Goal: Task Accomplishment & Management: Complete application form

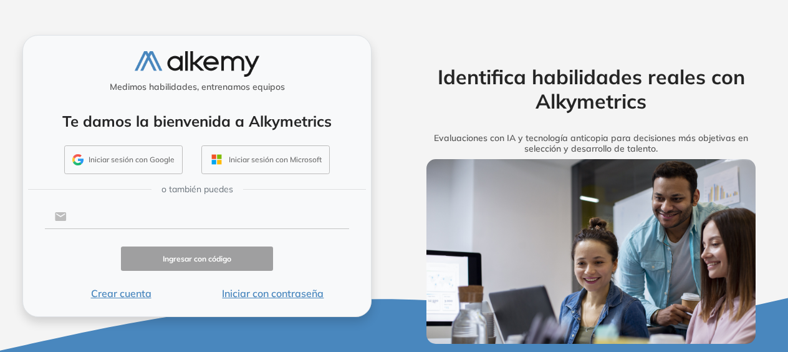
click at [172, 213] on input "text" at bounding box center [208, 216] width 282 height 24
click at [81, 217] on input "text" at bounding box center [208, 216] width 282 height 24
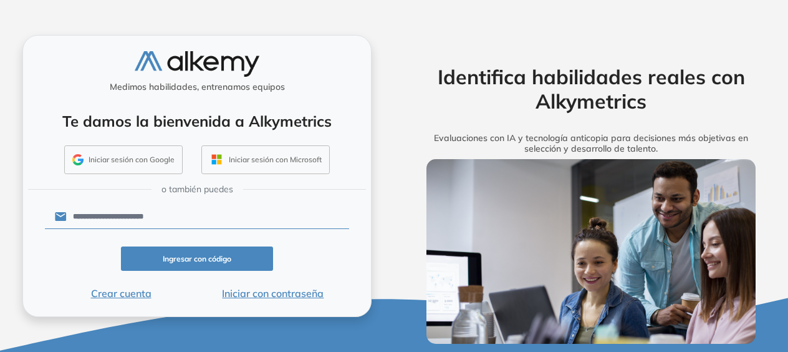
type input "**********"
click button "Ingresar con código" at bounding box center [197, 258] width 152 height 24
click at [207, 216] on input "**********" at bounding box center [208, 216] width 282 height 24
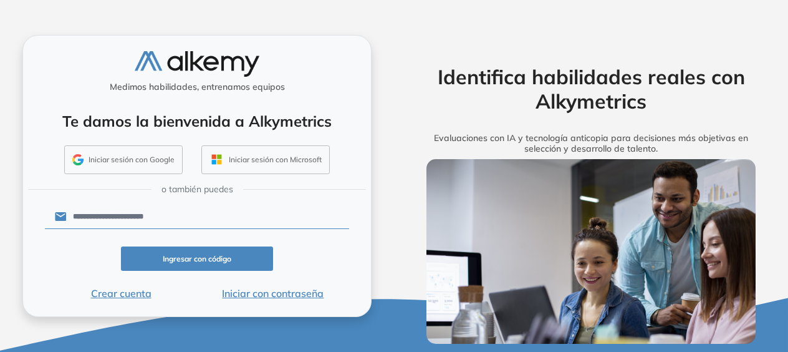
click at [206, 256] on button "Ingresar con código" at bounding box center [197, 258] width 152 height 24
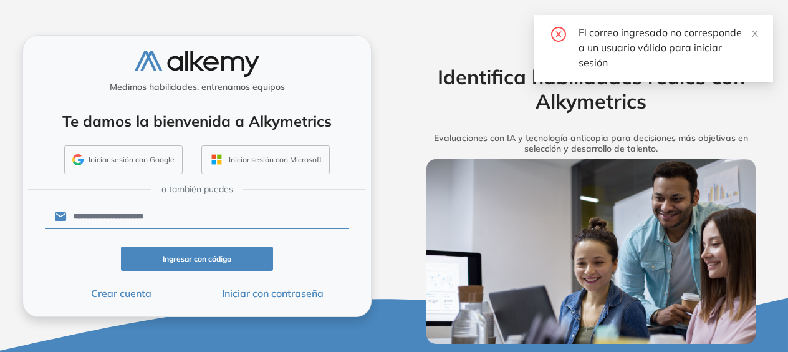
click at [132, 295] on button "Crear cuenta" at bounding box center [121, 292] width 152 height 15
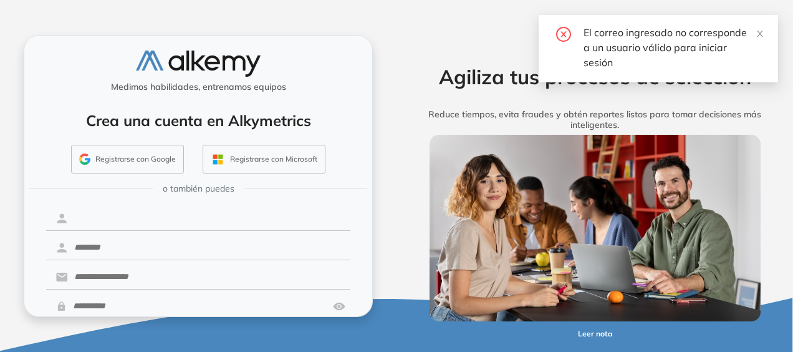
click at [150, 211] on input "text" at bounding box center [209, 218] width 282 height 24
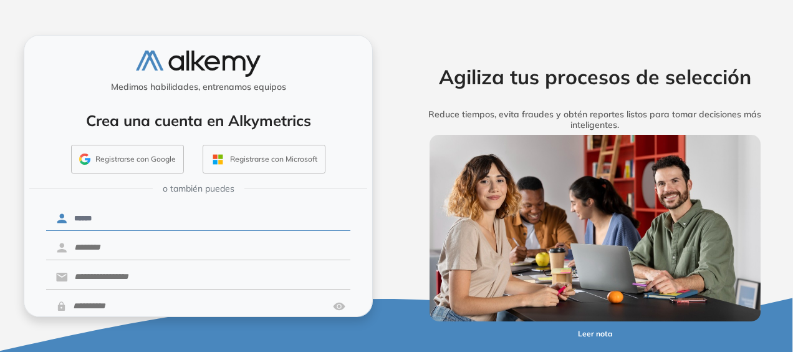
type input "******"
type input "**********"
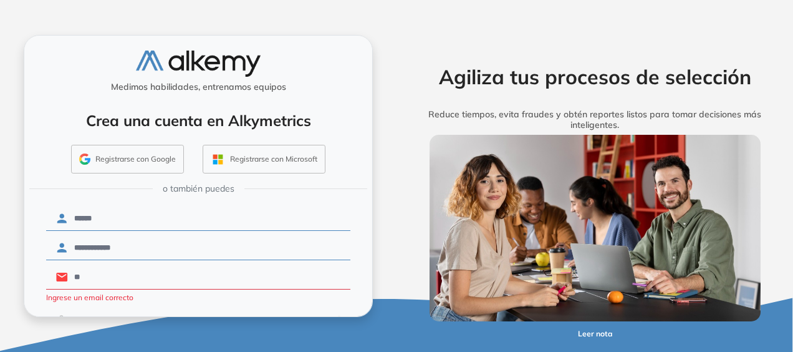
type input "*"
paste input "**********"
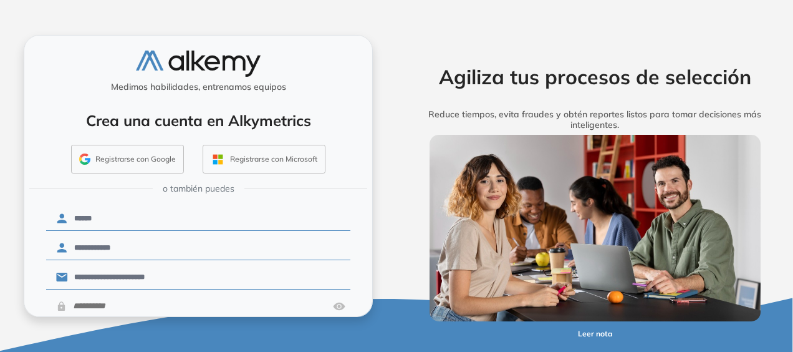
scroll to position [66, 0]
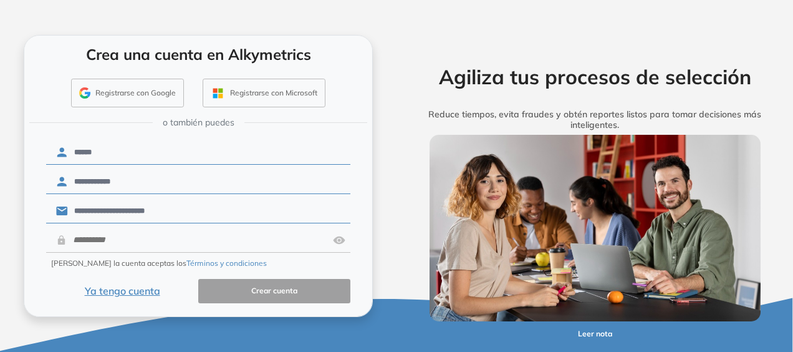
type input "**********"
click at [132, 237] on input "text" at bounding box center [197, 240] width 261 height 24
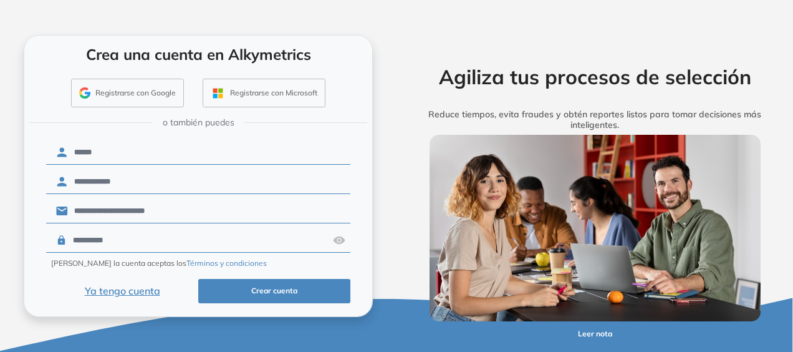
type input "**********"
click at [299, 291] on button "Crear cuenta" at bounding box center [274, 291] width 152 height 24
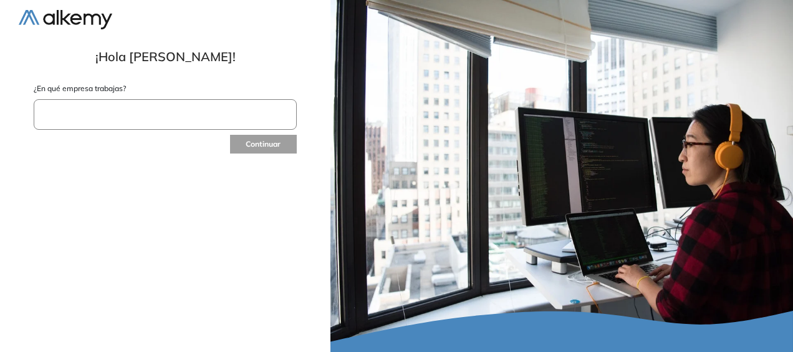
click at [138, 116] on input "text" at bounding box center [165, 114] width 263 height 31
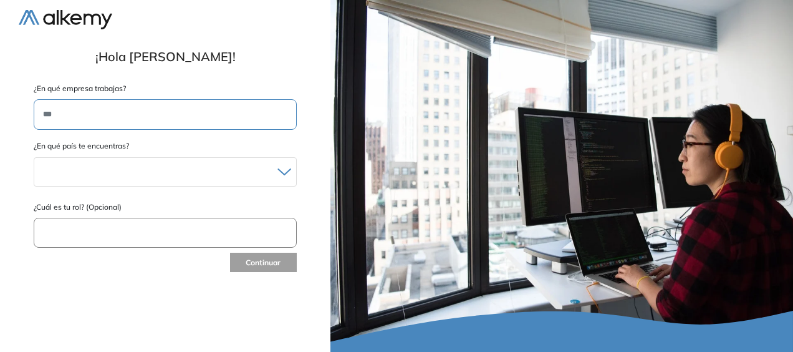
type input "***"
click at [168, 153] on div "Albania Andorra Antigua y Barbuda Argentina Aruba Australia Austria Bahamas Bar…" at bounding box center [165, 169] width 263 height 34
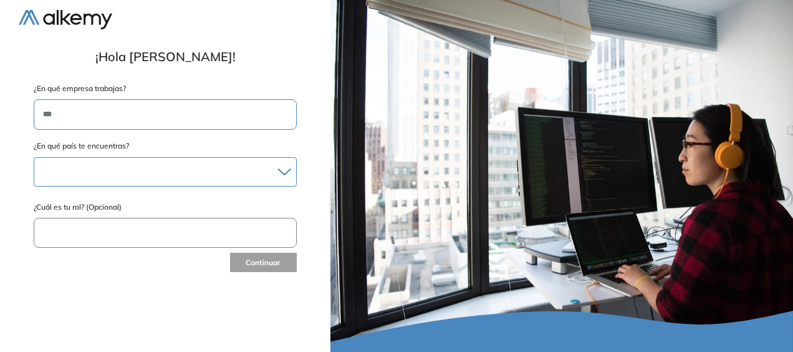
click at [168, 161] on div "Albania Andorra Antigua y Barbuda Argentina Aruba Australia Austria Bahamas Bar…" at bounding box center [165, 171] width 263 height 29
click at [163, 175] on div at bounding box center [165, 172] width 262 height 18
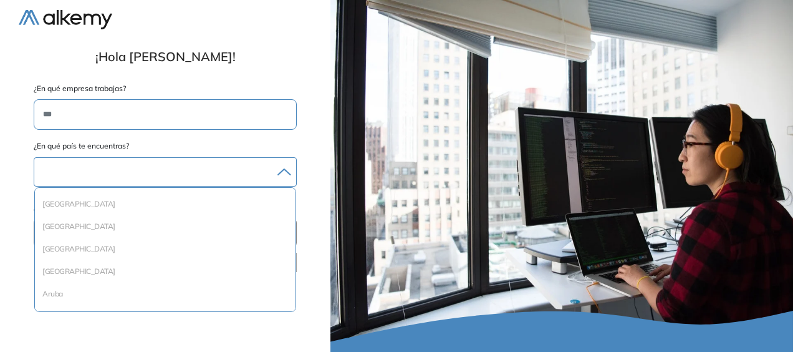
click at [176, 170] on div at bounding box center [165, 172] width 262 height 18
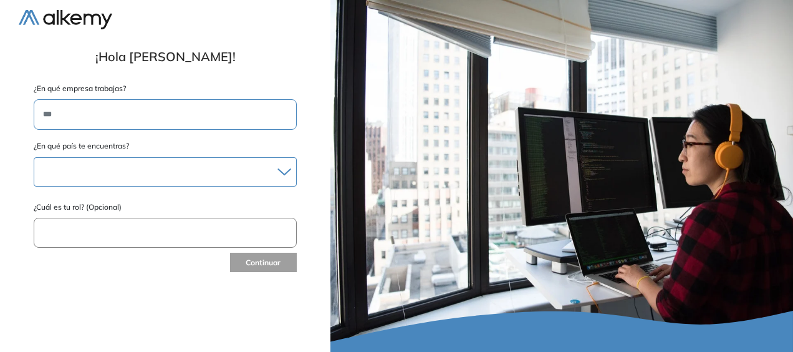
click at [203, 161] on div "Albania Andorra Antigua y Barbuda Argentina Aruba Australia Austria Bahamas Bar…" at bounding box center [165, 171] width 263 height 29
click at [279, 173] on icon at bounding box center [284, 172] width 14 height 8
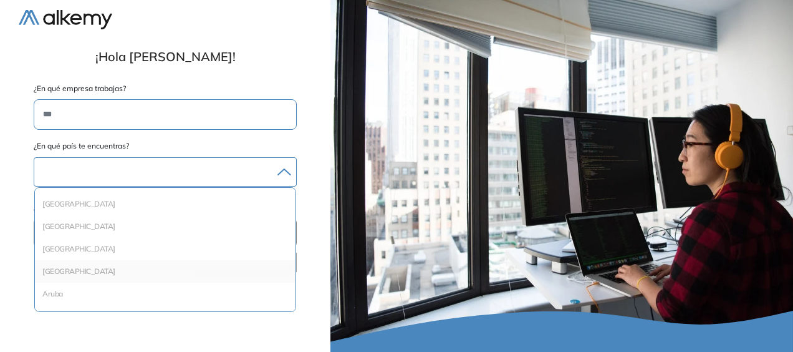
click at [185, 268] on li "Argentina" at bounding box center [165, 271] width 251 height 12
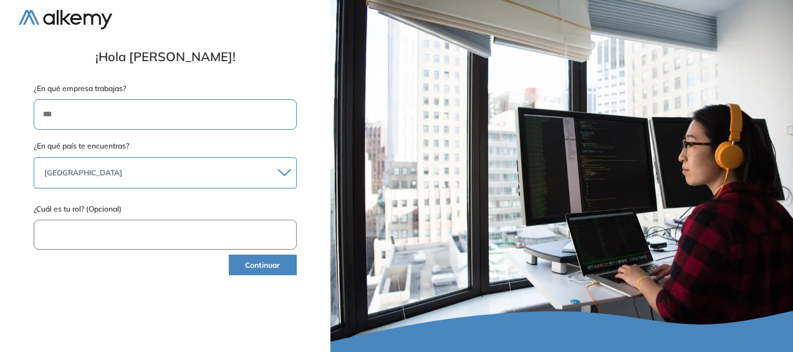
click at [175, 232] on input "text" at bounding box center [165, 234] width 263 height 31
click at [268, 267] on button "Continuar" at bounding box center [263, 264] width 68 height 21
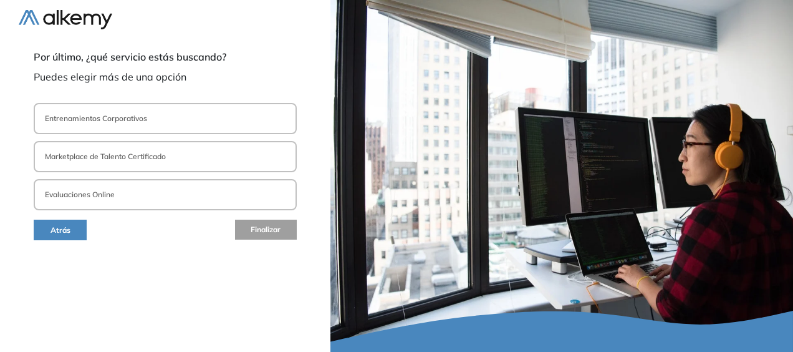
click at [189, 122] on button "Entrenamientos Corporativos" at bounding box center [165, 118] width 263 height 31
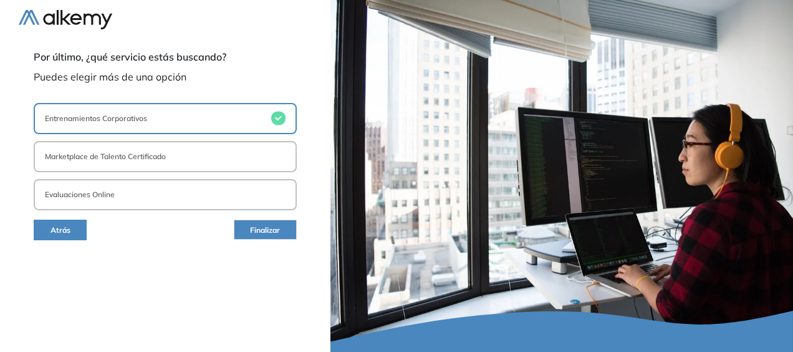
click at [189, 122] on button "Entrenamientos Corporativos" at bounding box center [165, 118] width 263 height 31
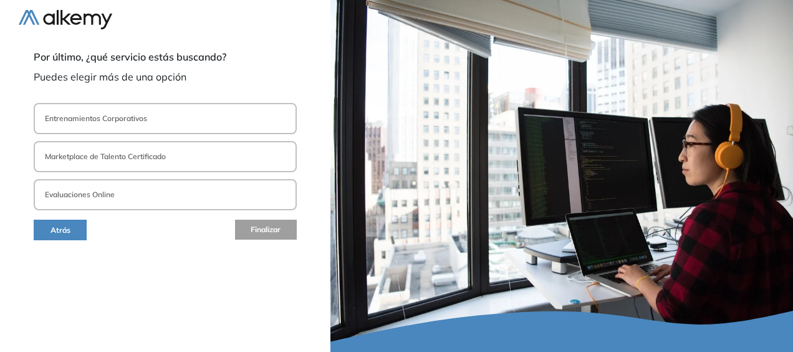
click at [194, 189] on button "Evaluaciones Online" at bounding box center [165, 194] width 263 height 31
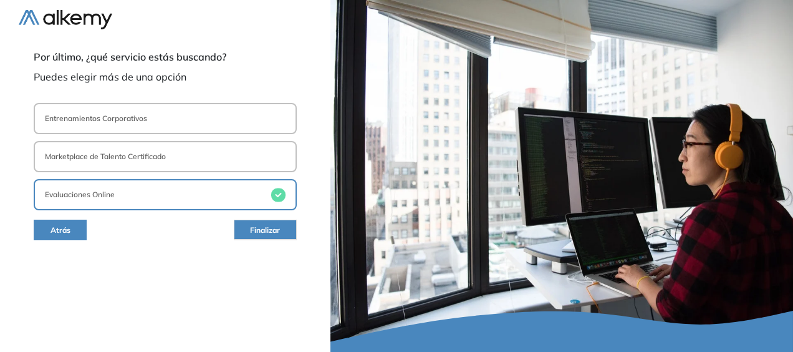
click at [254, 238] on button "Finalizar" at bounding box center [265, 229] width 63 height 20
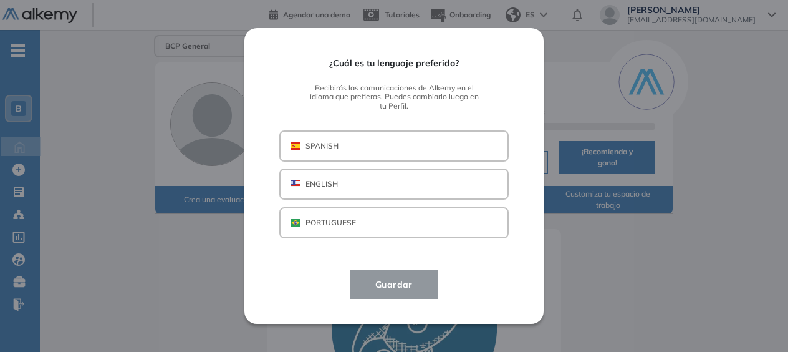
click at [395, 146] on button "SPANISH" at bounding box center [393, 145] width 229 height 31
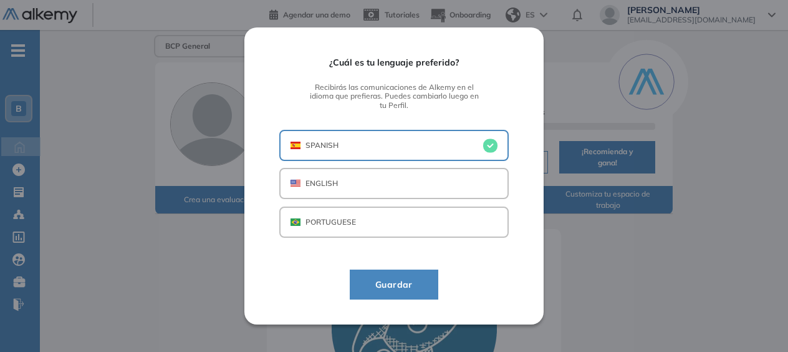
click at [410, 279] on span "Guardar" at bounding box center [393, 284] width 57 height 15
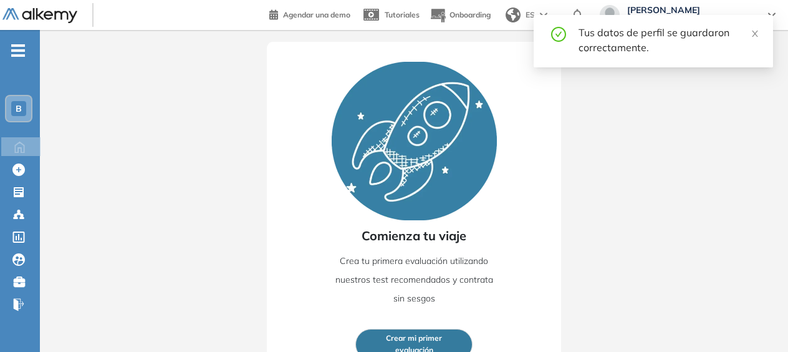
scroll to position [214, 0]
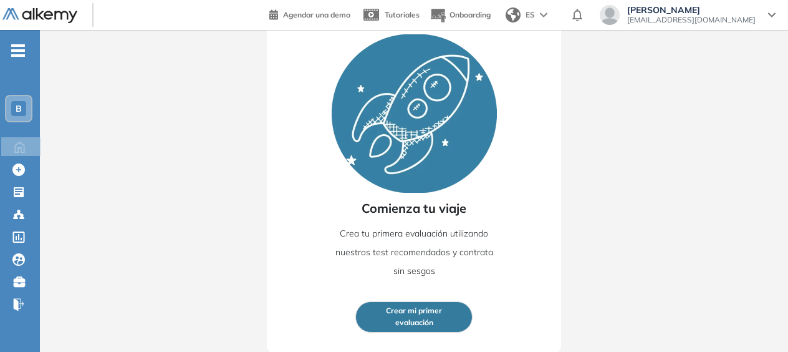
click at [408, 319] on span "evaluación" at bounding box center [414, 323] width 38 height 12
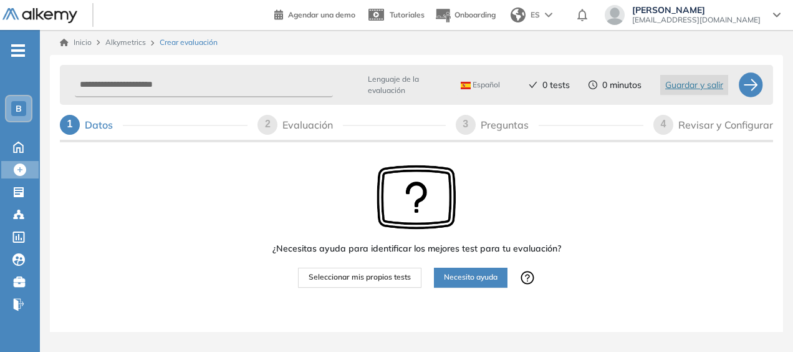
click at [405, 285] on button "Seleccionar mis propios tests" at bounding box center [359, 277] width 123 height 20
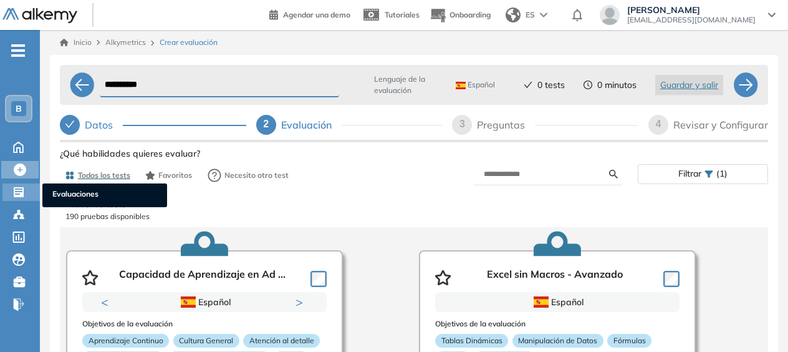
click at [17, 185] on div at bounding box center [19, 190] width 15 height 15
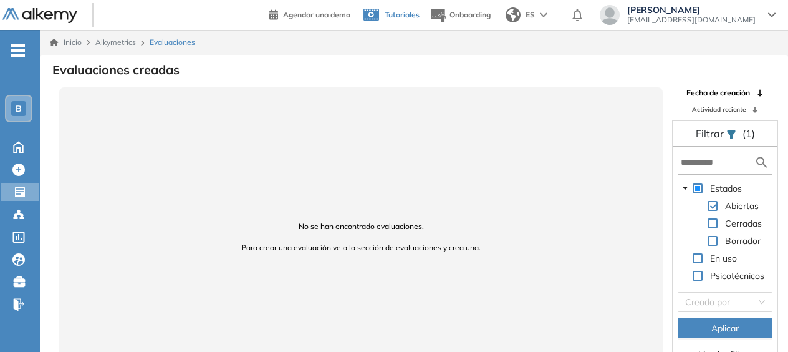
click at [419, 14] on span "Tutoriales" at bounding box center [402, 14] width 35 height 9
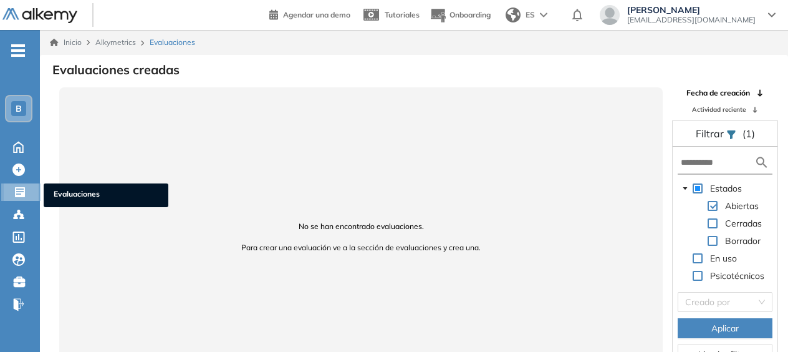
click at [30, 193] on div "Evaluaciones Evaluaciones" at bounding box center [22, 191] width 37 height 17
click at [25, 192] on icon at bounding box center [20, 192] width 12 height 12
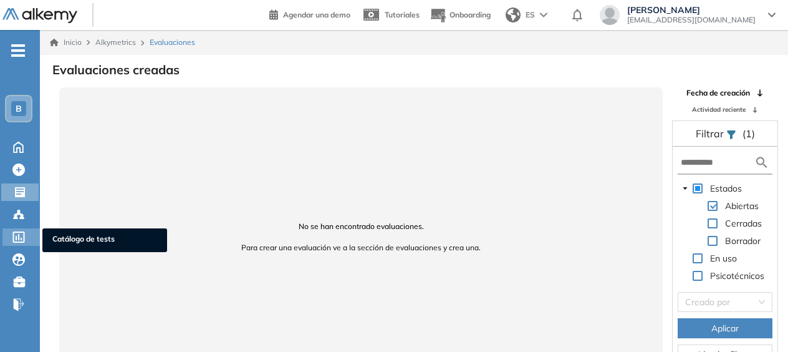
click at [19, 231] on icon at bounding box center [19, 236] width 12 height 11
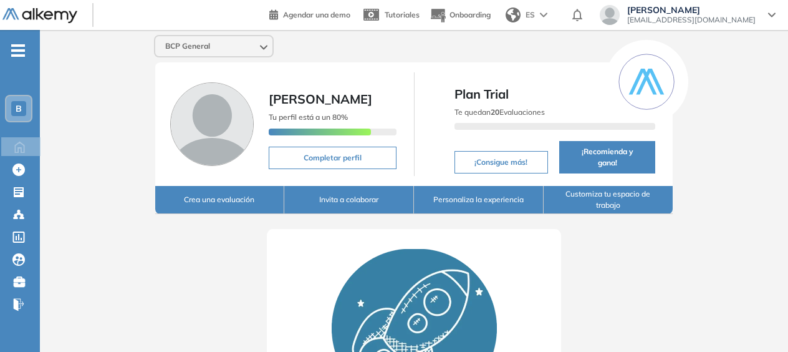
click at [759, 21] on div "Magali Garcia Otero magaligarcia@bcp.com.pe" at bounding box center [691, 15] width 143 height 20
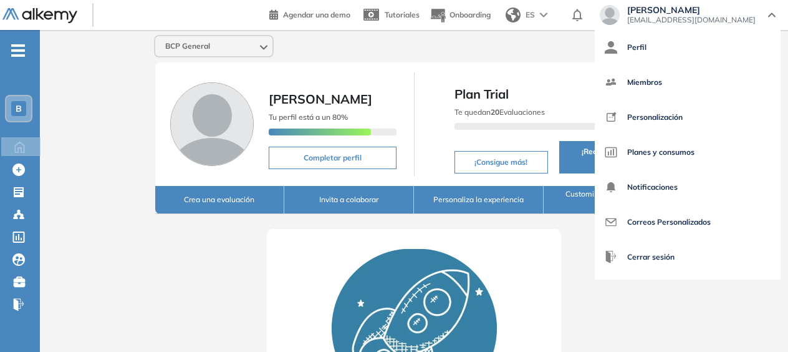
click at [707, 24] on span "[EMAIL_ADDRESS][DOMAIN_NAME]" at bounding box center [691, 20] width 128 height 10
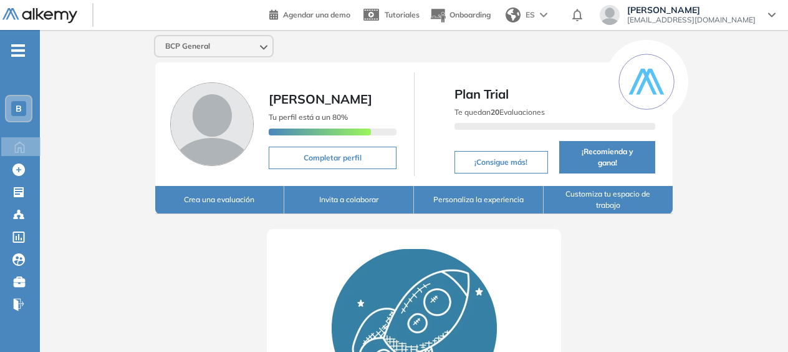
click at [707, 24] on span "[EMAIL_ADDRESS][DOMAIN_NAME]" at bounding box center [691, 20] width 128 height 10
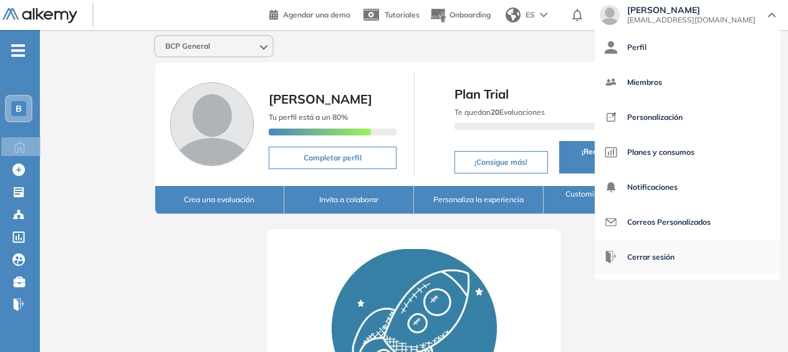
click at [674, 247] on span "Cerrar sesión" at bounding box center [650, 257] width 47 height 30
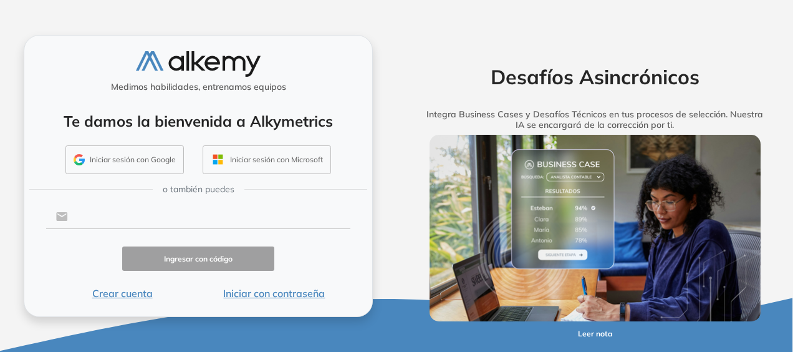
click at [270, 219] on input "text" at bounding box center [209, 216] width 282 height 24
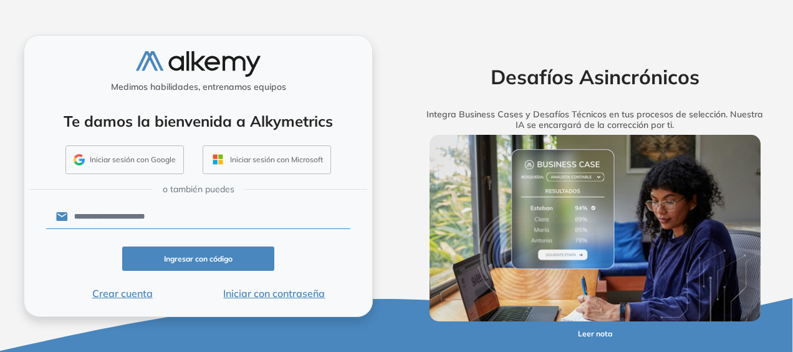
type input "**********"
click button "Ingresar con código" at bounding box center [198, 258] width 152 height 24
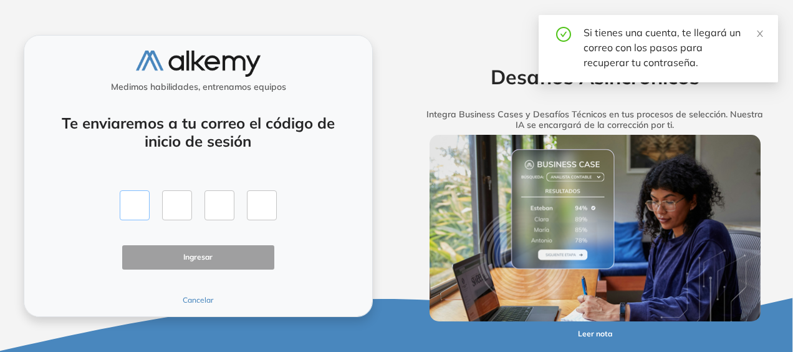
click at [142, 208] on input "text" at bounding box center [135, 205] width 30 height 30
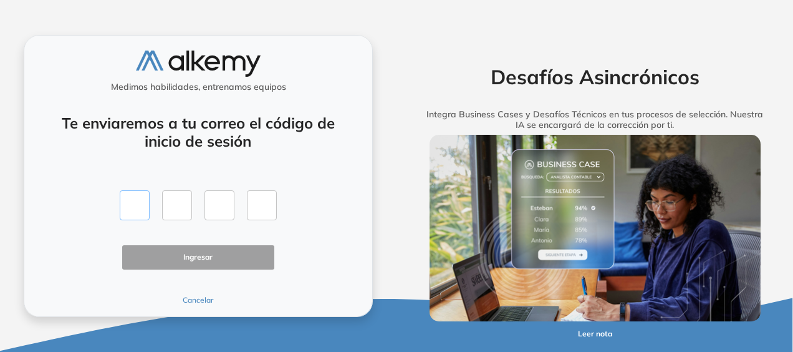
click at [125, 207] on input "text" at bounding box center [135, 205] width 30 height 30
type input "*"
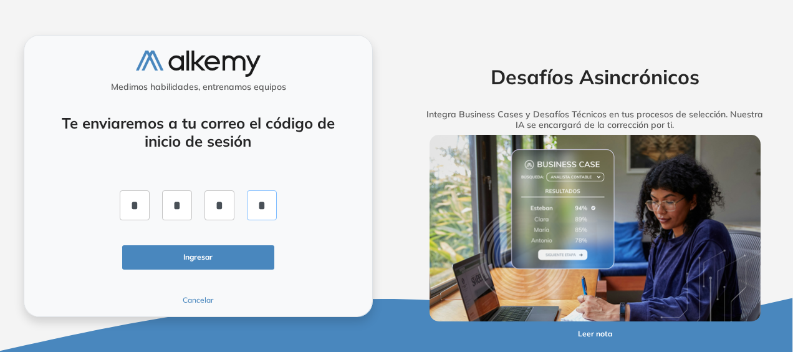
type input "*"
click at [181, 261] on button "Ingresar" at bounding box center [198, 257] width 152 height 24
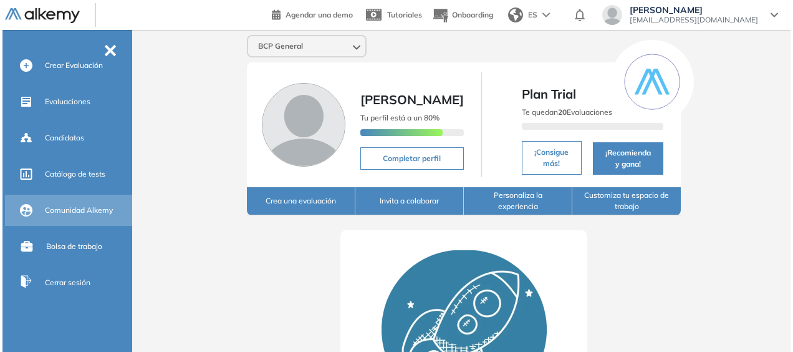
scroll to position [61, 0]
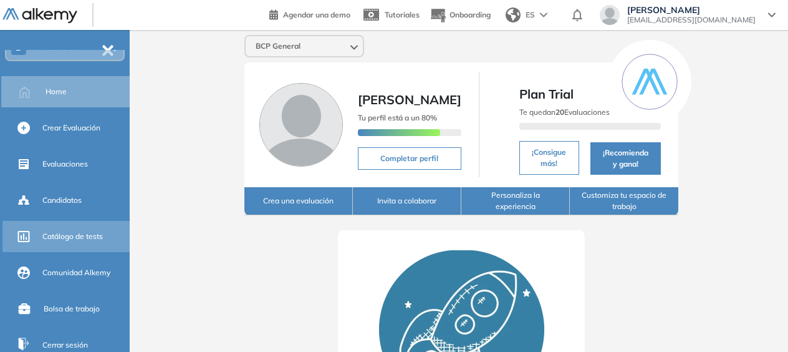
click at [94, 240] on span "Catálogo de tests" at bounding box center [72, 236] width 60 height 11
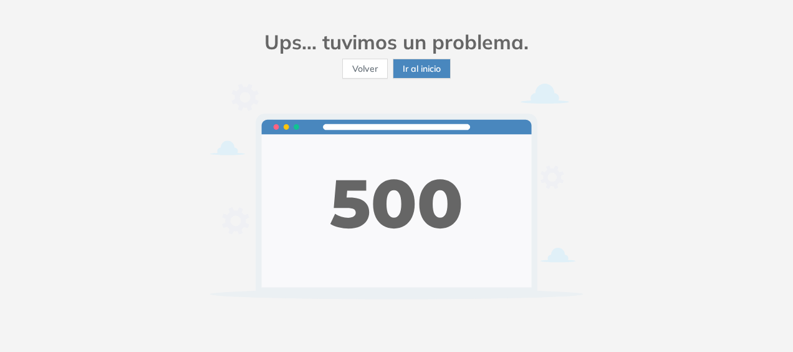
click at [428, 74] on span "Ir al inicio" at bounding box center [422, 69] width 38 height 14
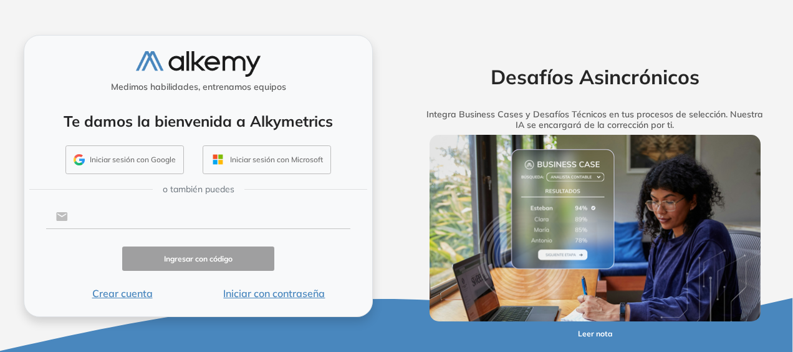
click at [206, 211] on input "text" at bounding box center [209, 216] width 282 height 24
click at [263, 298] on button "Iniciar con contraseña" at bounding box center [274, 292] width 152 height 15
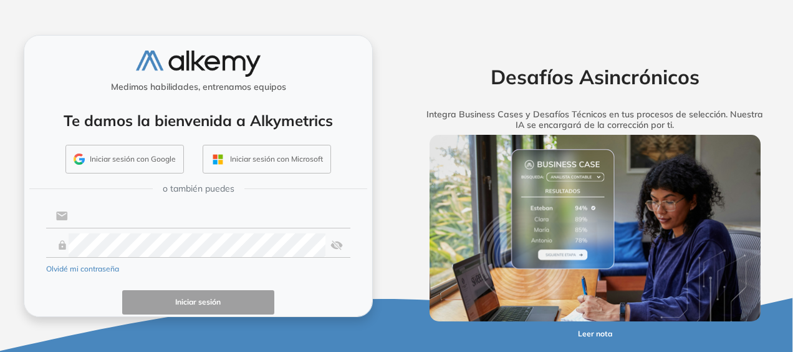
click at [228, 210] on input "text" at bounding box center [209, 216] width 282 height 24
type input "**********"
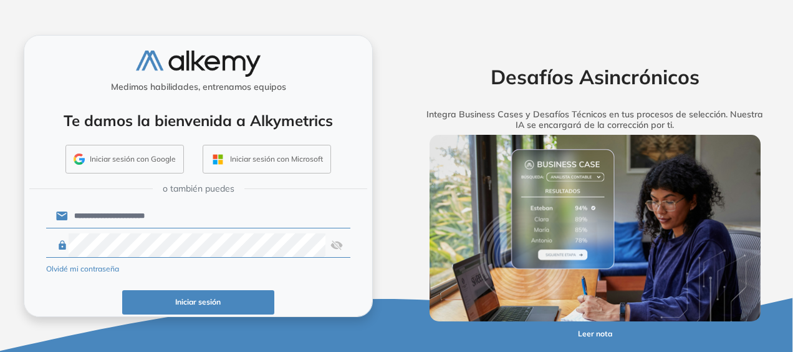
click button "Iniciar sesión" at bounding box center [198, 302] width 152 height 24
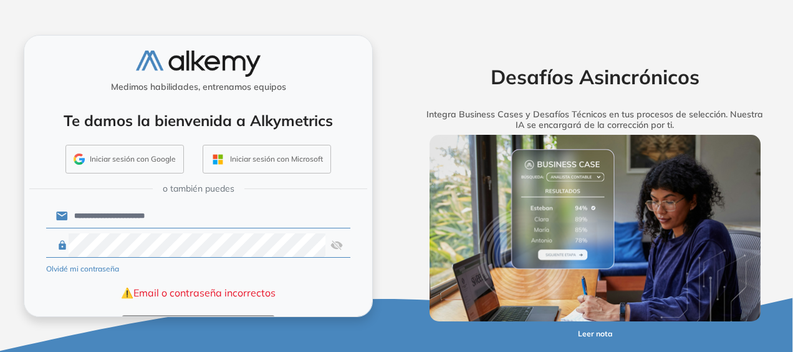
click at [330, 243] on img at bounding box center [336, 245] width 12 height 24
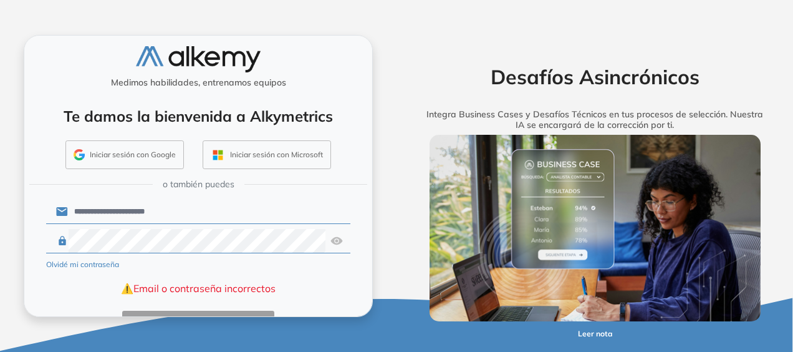
scroll to position [66, 0]
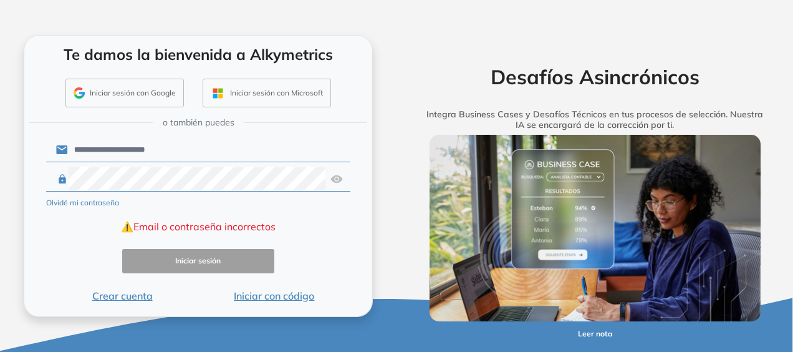
click at [264, 297] on button "Iniciar con código" at bounding box center [274, 295] width 152 height 15
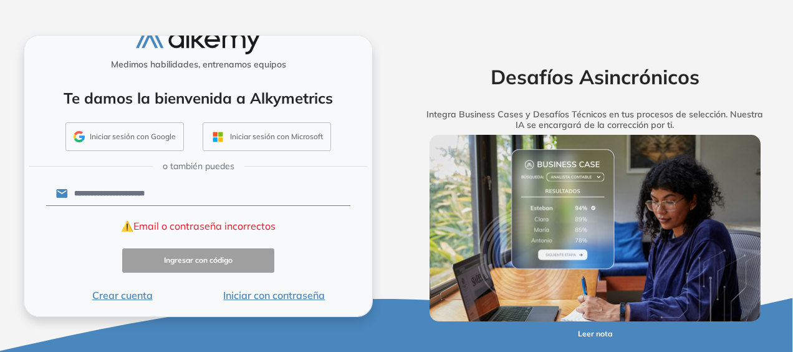
click at [264, 292] on button "Iniciar con contraseña" at bounding box center [274, 294] width 152 height 15
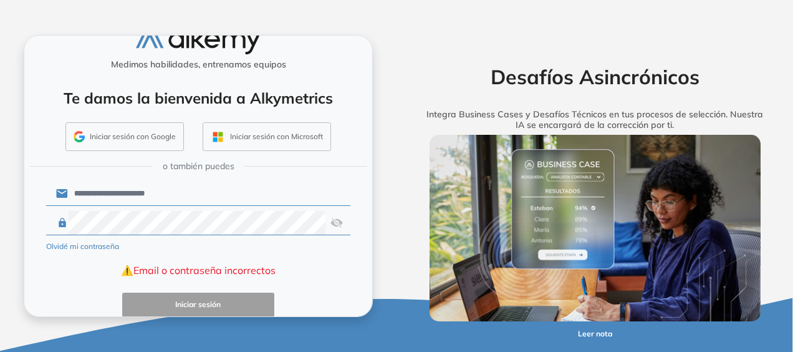
scroll to position [66, 0]
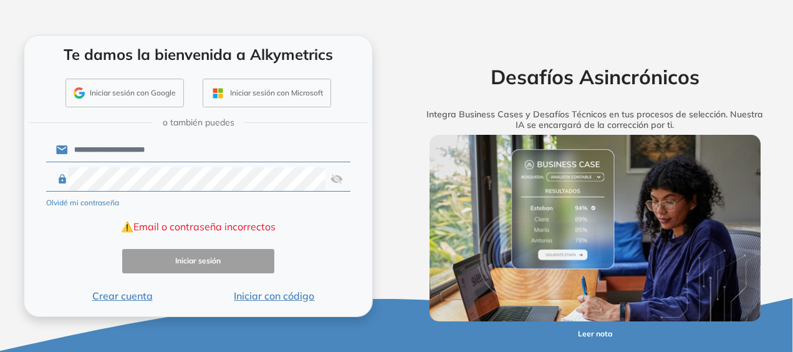
click at [98, 201] on button "Olvidé mi contraseña" at bounding box center [82, 202] width 73 height 11
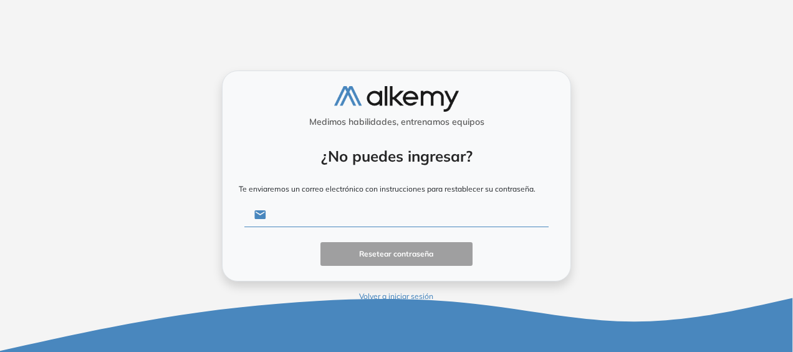
click at [367, 209] on input "text" at bounding box center [407, 215] width 282 height 24
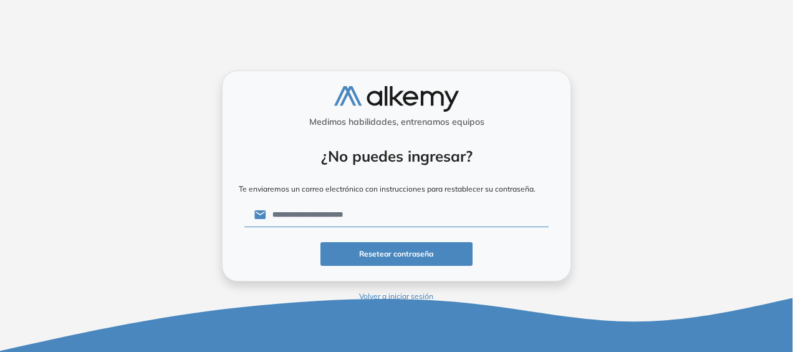
type input "**********"
click button "Resetear contraseña" at bounding box center [396, 254] width 152 height 24
